Goal: Task Accomplishment & Management: Use online tool/utility

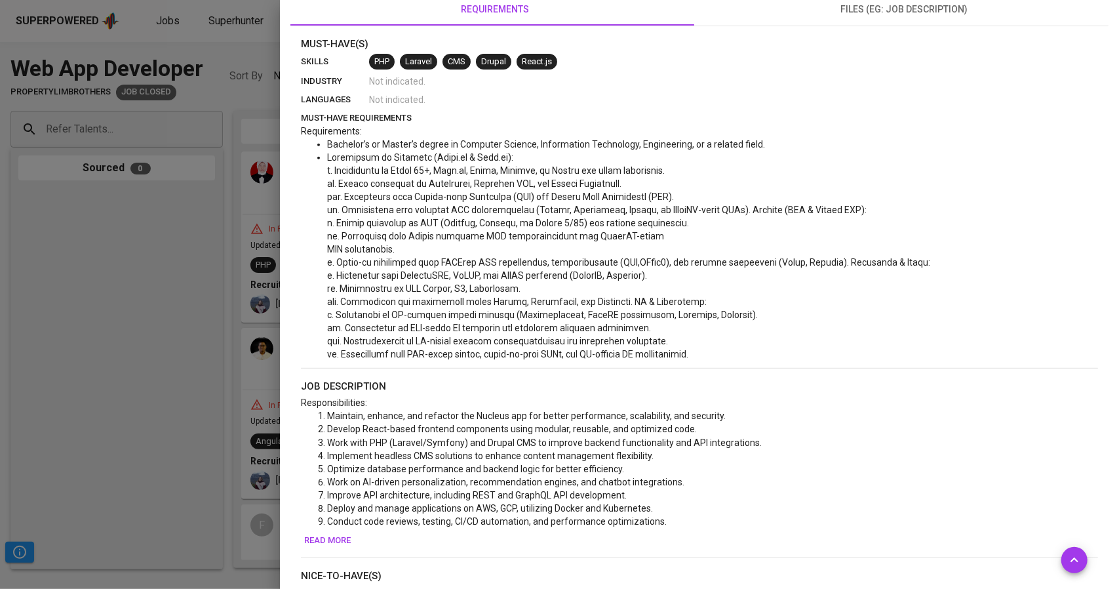
scroll to position [279, 0]
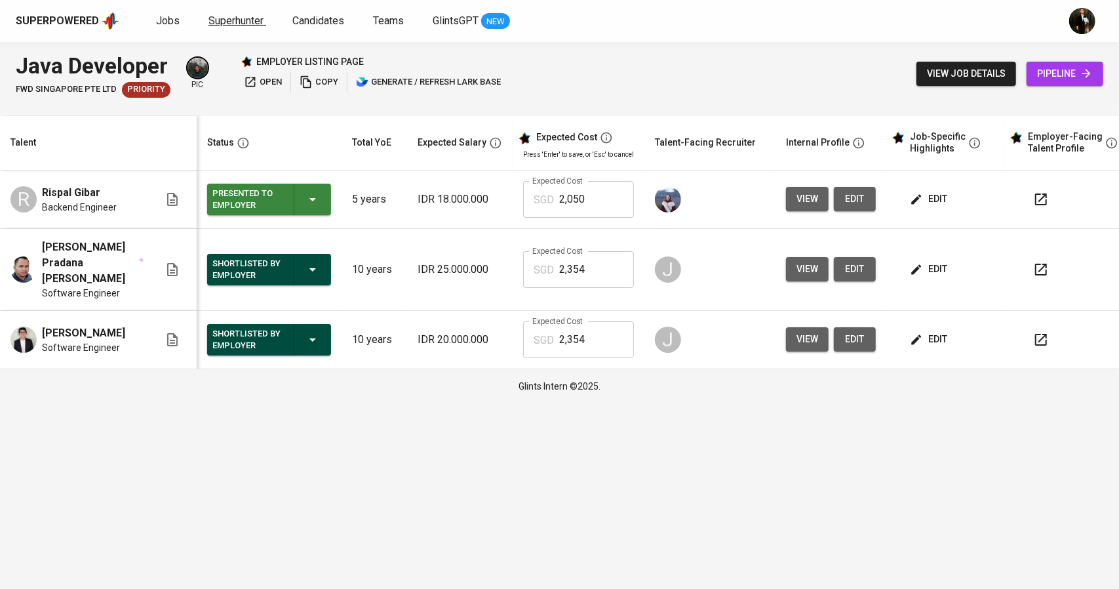
click at [244, 18] on span "Superhunter" at bounding box center [235, 20] width 55 height 12
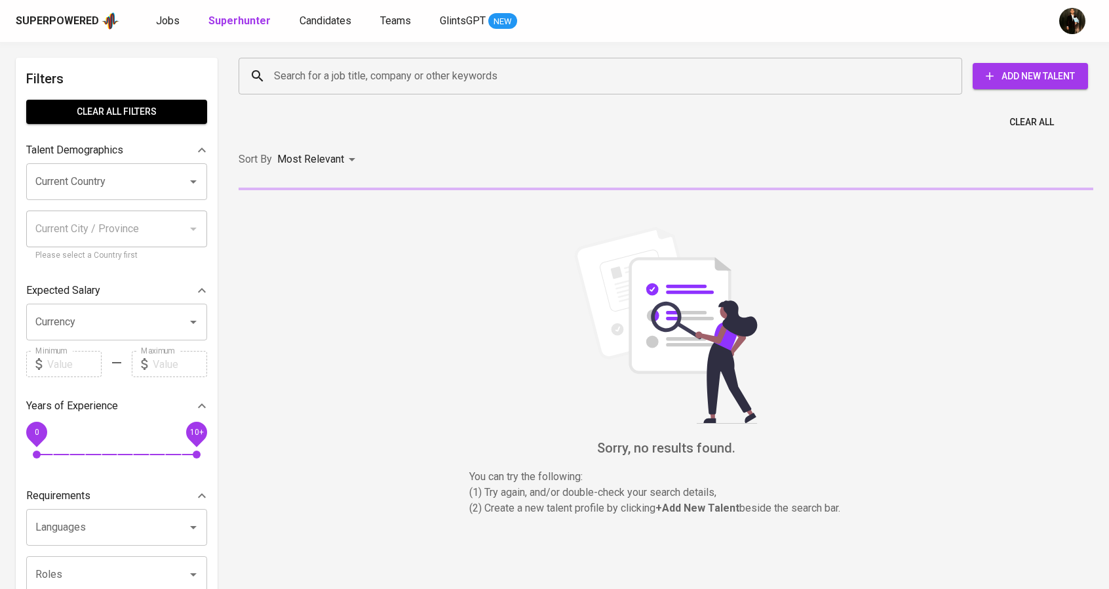
click at [294, 71] on input "Search for a job title, company or other keywords" at bounding box center [604, 76] width 666 height 25
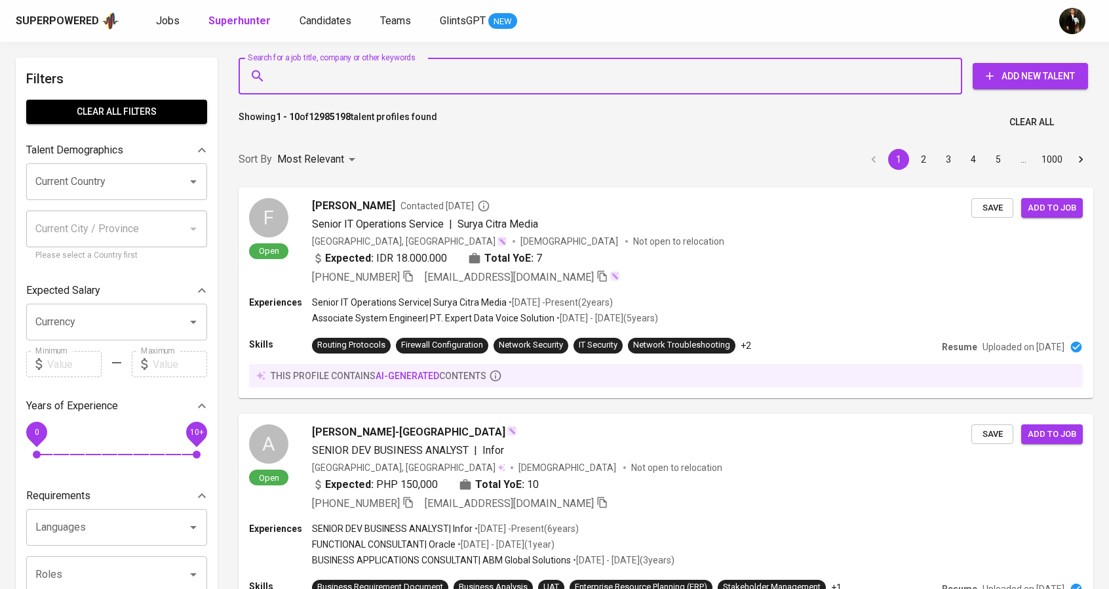
paste input "[EMAIL_ADDRESS][DOMAIN_NAME]"
type input "[EMAIL_ADDRESS][DOMAIN_NAME]"
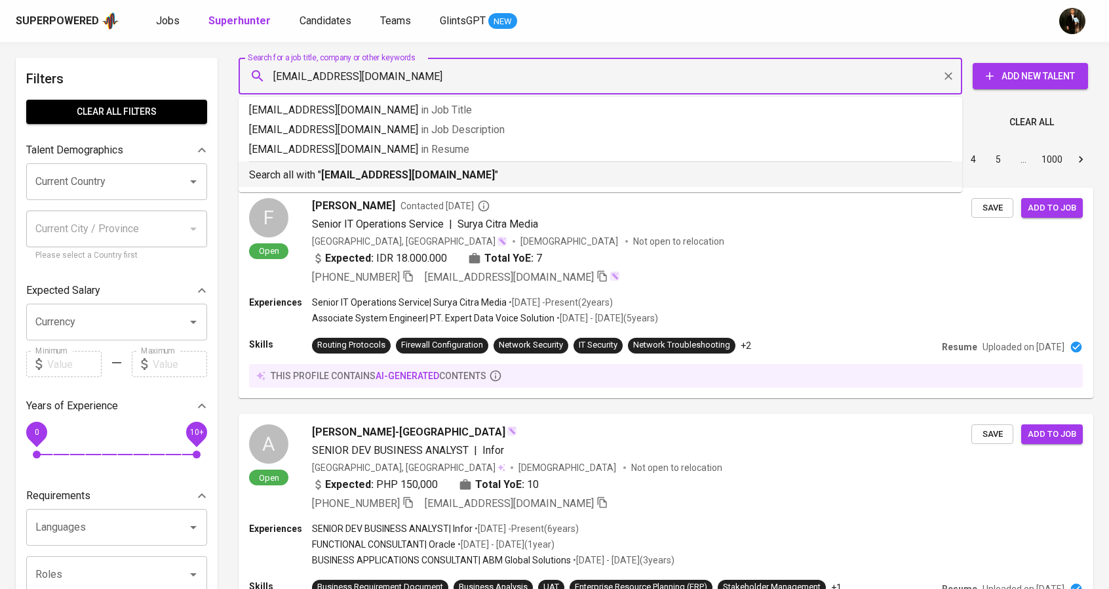
click at [349, 165] on div "Search all with " agus08bs@gmail.com "" at bounding box center [600, 172] width 703 height 22
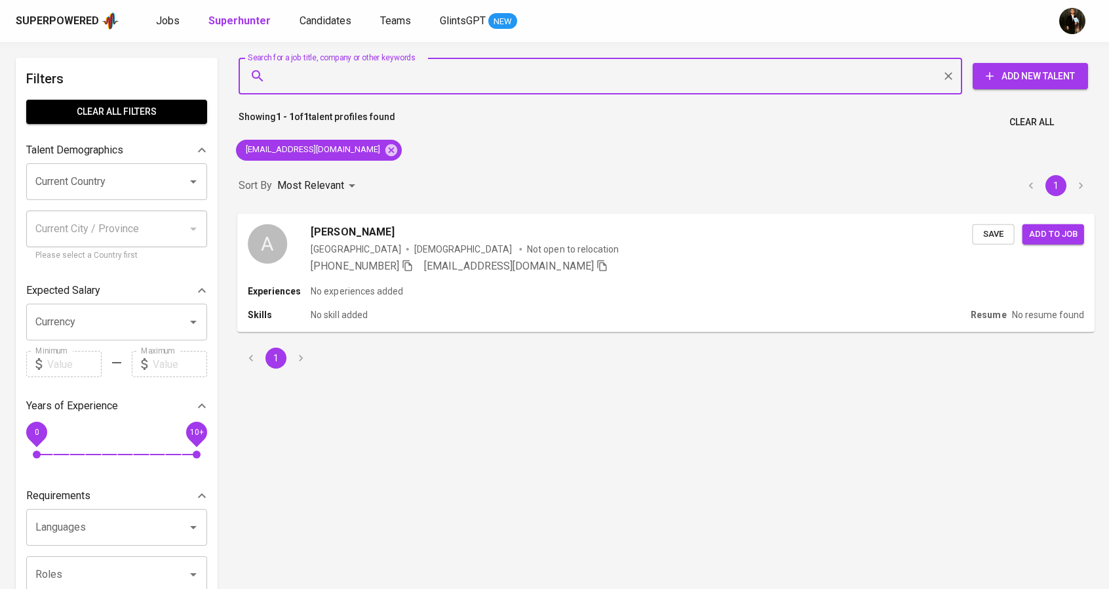
click at [552, 302] on div "Experiences No experiences added Skills No skill added Resume No resume found" at bounding box center [665, 307] width 857 height 47
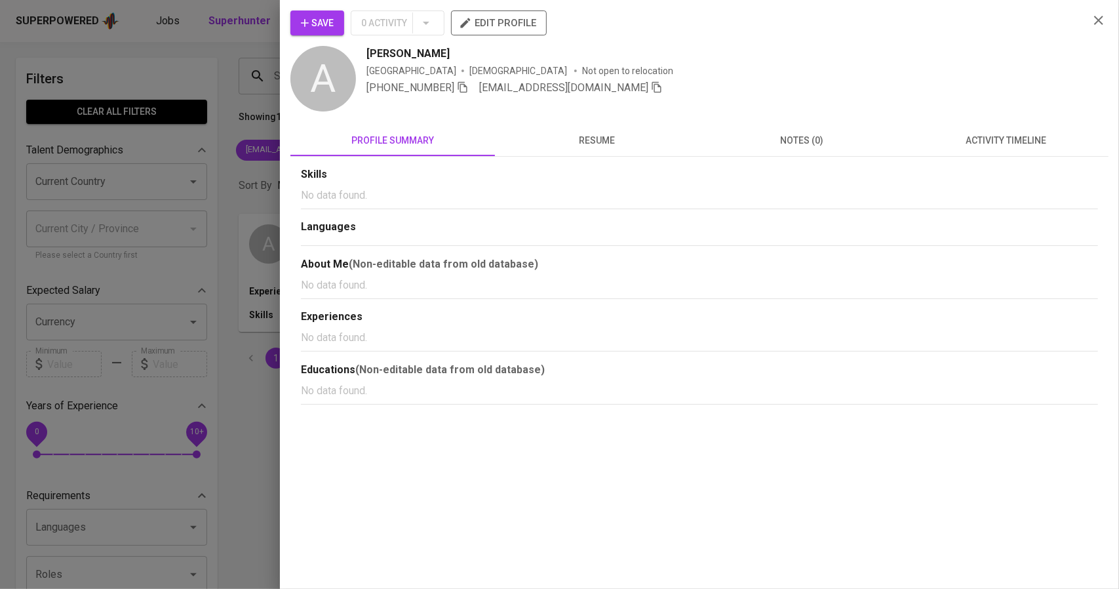
click at [329, 28] on span "Save" at bounding box center [317, 23] width 33 height 16
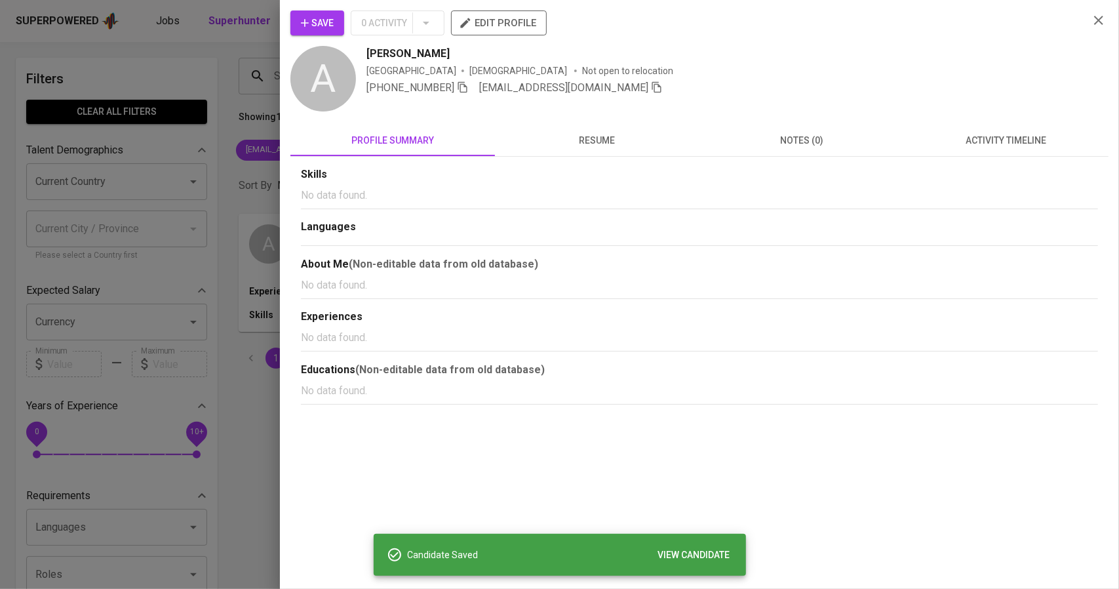
click at [193, 169] on div at bounding box center [559, 294] width 1119 height 589
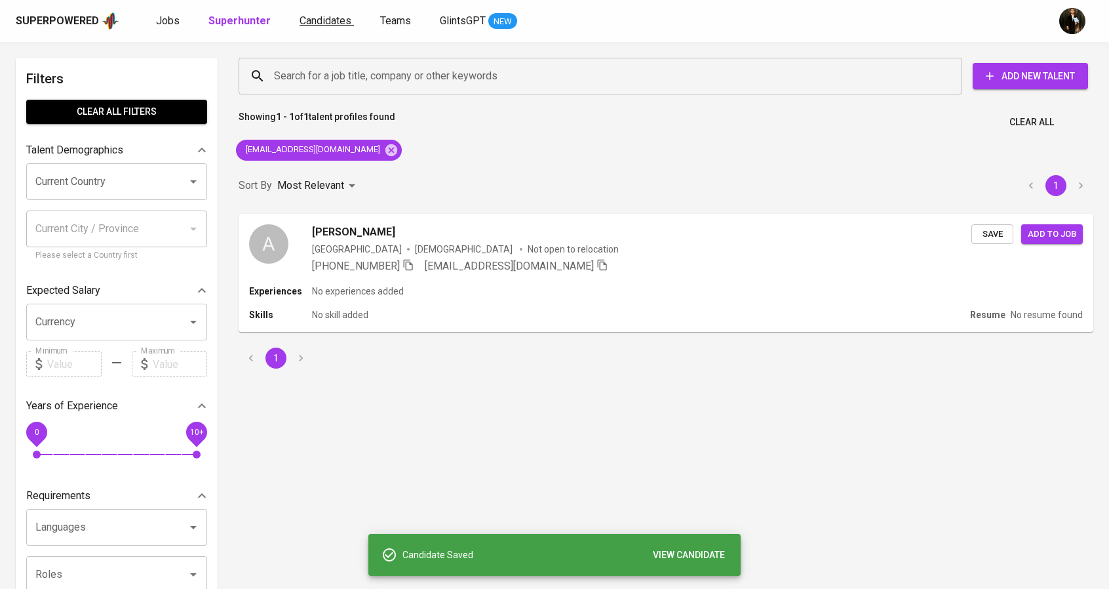
click at [309, 22] on span "Candidates" at bounding box center [326, 20] width 52 height 12
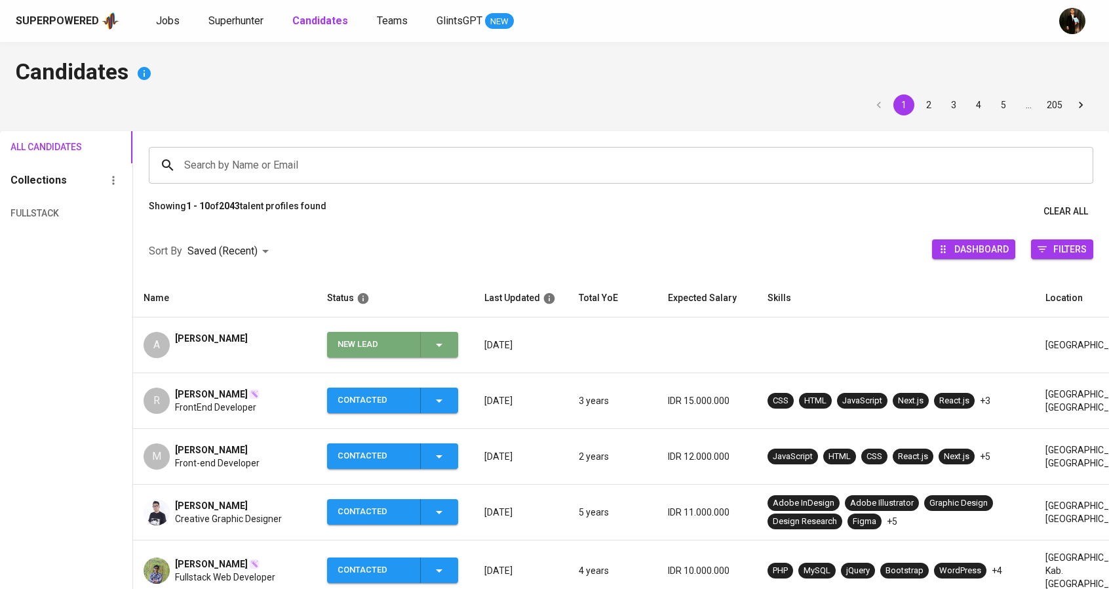
click at [330, 342] on button "New Lead" at bounding box center [392, 345] width 131 height 26
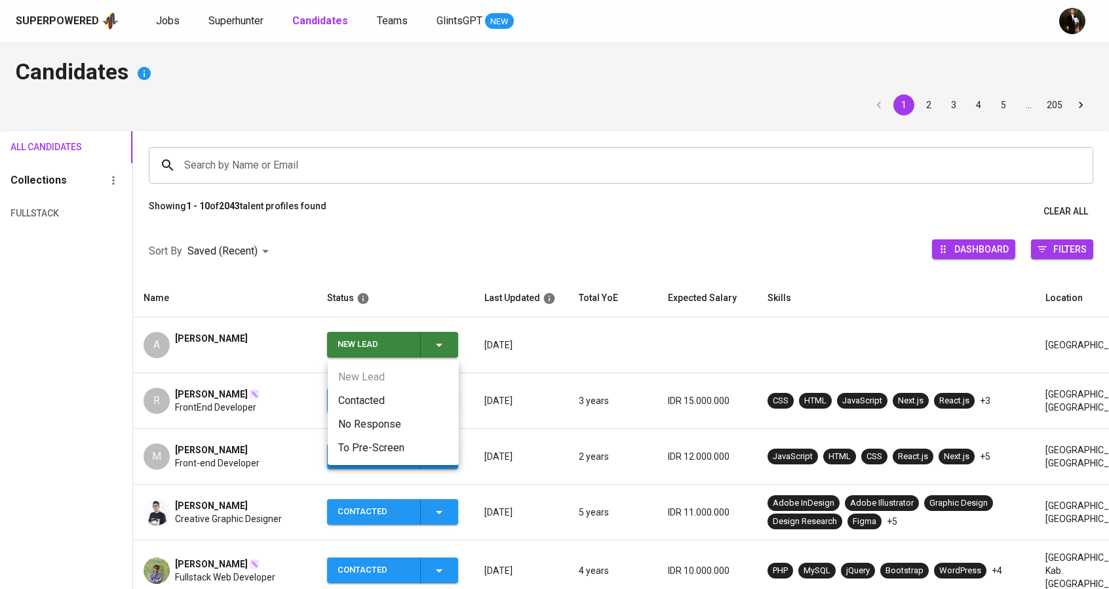
click at [366, 397] on li "Contacted" at bounding box center [393, 401] width 131 height 24
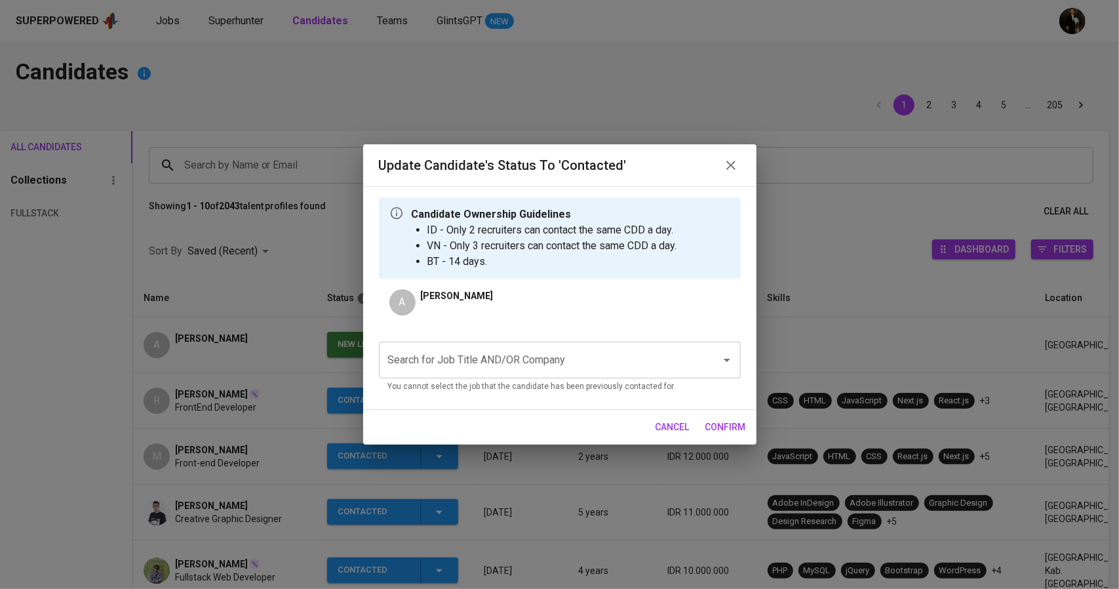
click at [511, 351] on input "Search for Job Title AND/OR Company" at bounding box center [541, 359] width 313 height 25
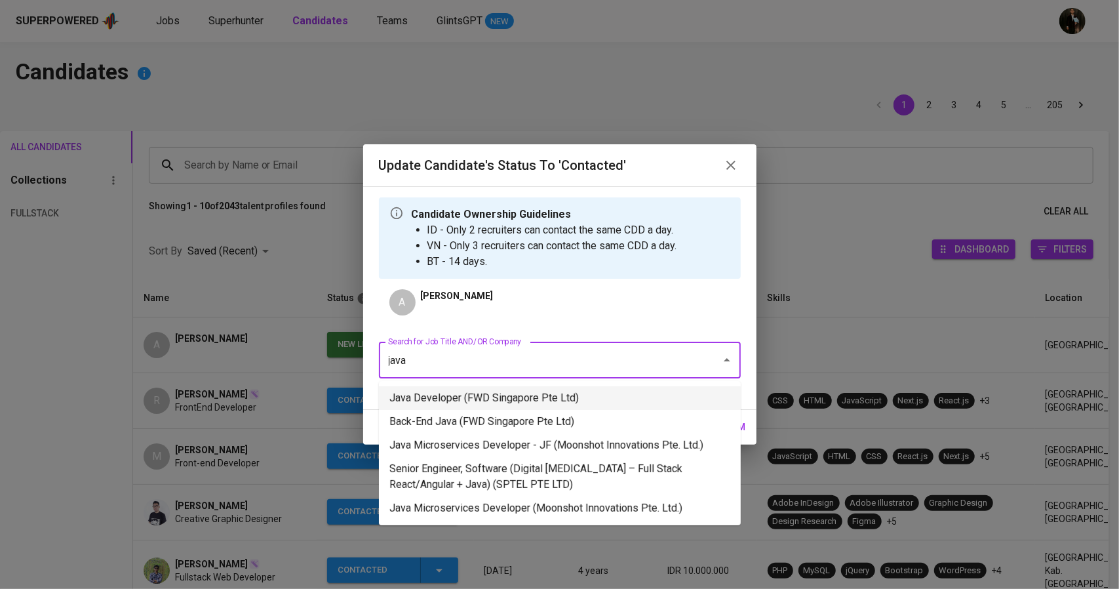
click at [509, 406] on li "Java Developer (FWD Singapore Pte Ltd)" at bounding box center [560, 398] width 362 height 24
type input "java"
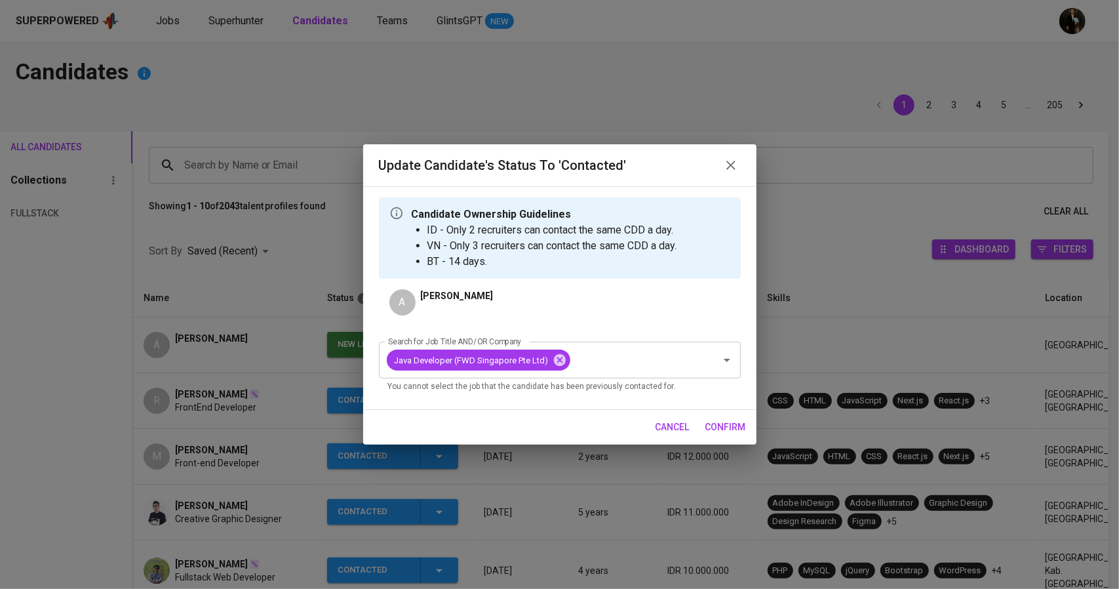
click at [724, 422] on span "confirm" at bounding box center [725, 427] width 41 height 16
